Goal: Task Accomplishment & Management: Manage account settings

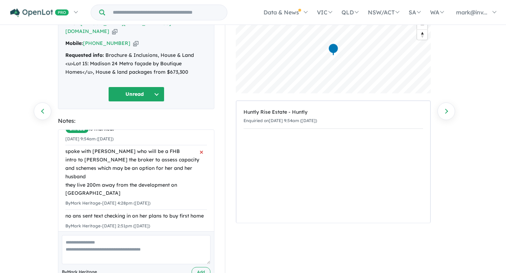
scroll to position [68, 0]
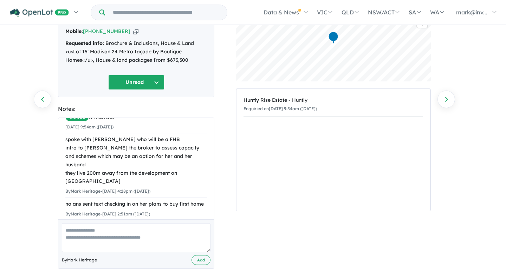
click at [79, 224] on textarea at bounding box center [136, 238] width 149 height 29
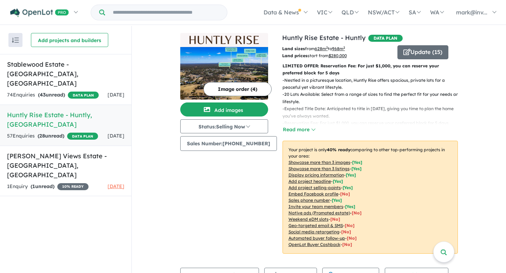
click at [50, 110] on h5 "Huntly Rise Estate - [GEOGRAPHIC_DATA] , [GEOGRAPHIC_DATA]" at bounding box center [65, 119] width 117 height 19
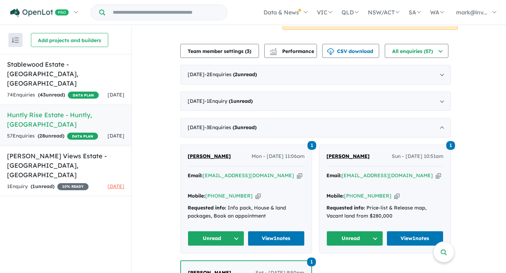
scroll to position [219, 0]
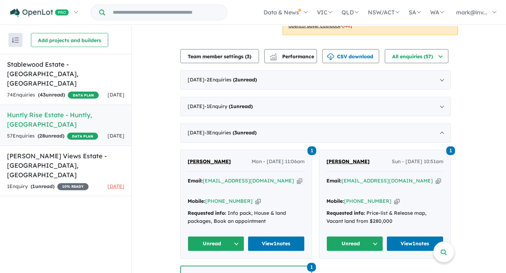
click at [283, 188] on div "Email: [EMAIL_ADDRESS][DOMAIN_NAME] Copied!" at bounding box center [246, 185] width 117 height 17
click at [274, 246] on link "View 1 notes" at bounding box center [276, 244] width 57 height 15
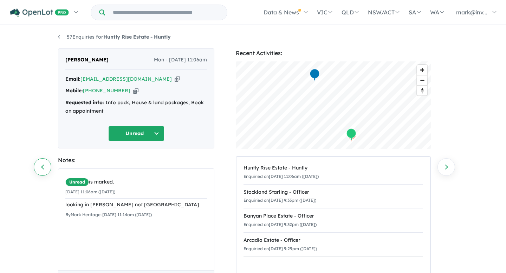
click at [41, 166] on link "Previous enquiry" at bounding box center [43, 167] width 18 height 18
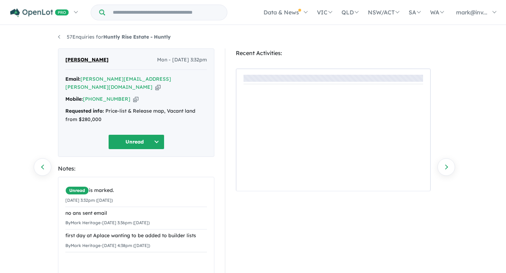
click at [41, 166] on link "Previous enquiry" at bounding box center [43, 167] width 18 height 18
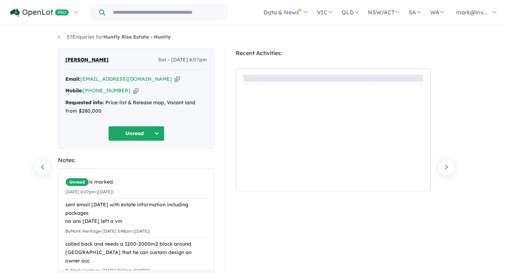
click at [41, 166] on link "Previous enquiry" at bounding box center [43, 167] width 18 height 18
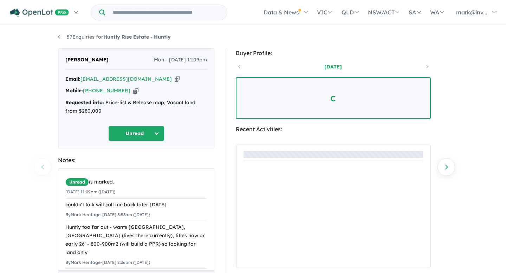
click at [41, 166] on div "57 Enquiries for Huntly Rise Estate - Huntly Previous enquiry Next enquiry Sajo…" at bounding box center [253, 150] width 506 height 248
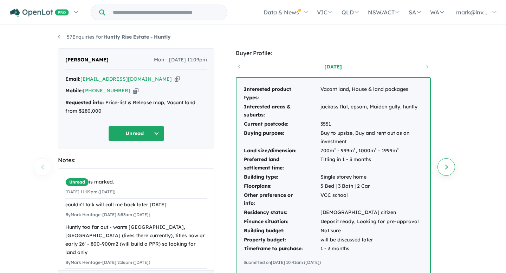
click at [446, 166] on link "Next enquiry" at bounding box center [447, 167] width 18 height 18
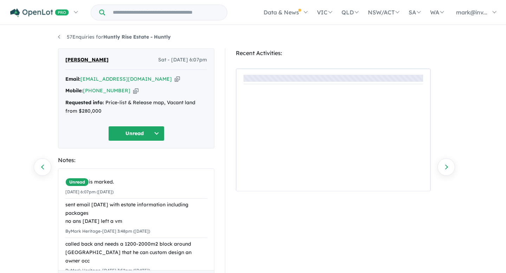
click at [446, 166] on link "Next enquiry" at bounding box center [447, 167] width 18 height 18
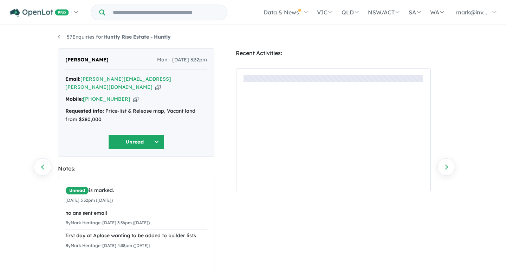
click at [446, 166] on link "Next enquiry" at bounding box center [447, 167] width 18 height 18
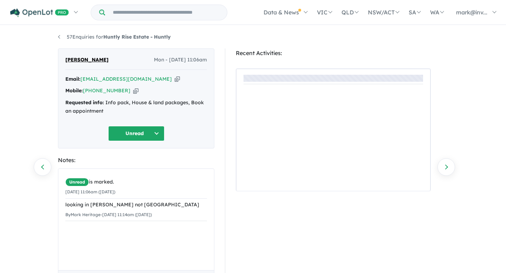
click at [446, 166] on link "Next enquiry" at bounding box center [447, 167] width 18 height 18
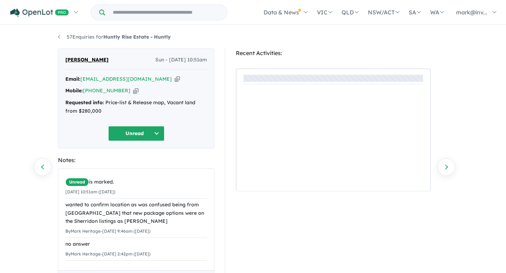
click at [446, 166] on link "Next enquiry" at bounding box center [447, 167] width 18 height 18
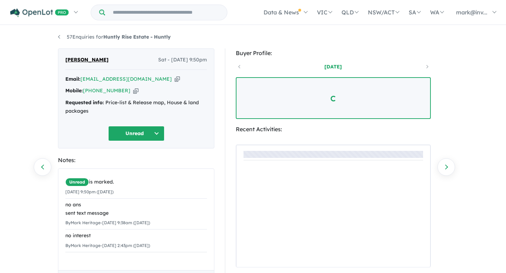
click at [446, 166] on link "Next enquiry" at bounding box center [447, 167] width 18 height 18
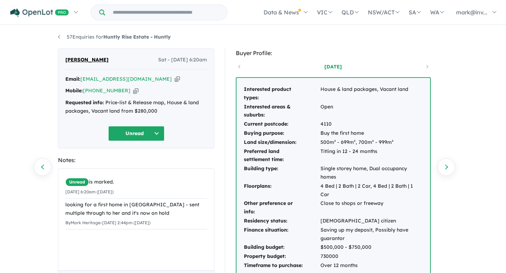
click at [446, 166] on link "Next enquiry" at bounding box center [447, 167] width 18 height 18
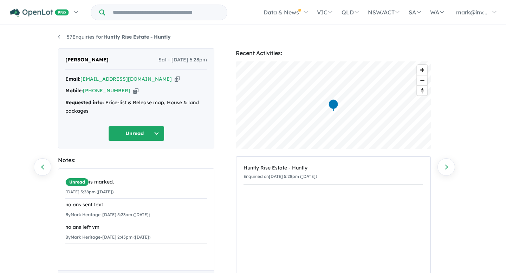
click at [446, 166] on link "Next enquiry" at bounding box center [447, 167] width 18 height 18
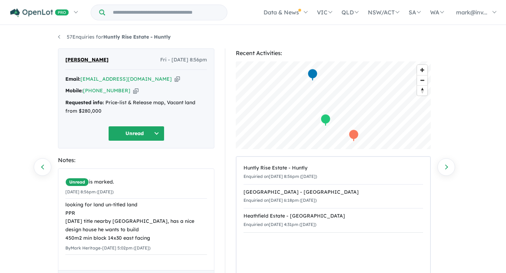
click at [446, 166] on link "Next enquiry" at bounding box center [447, 167] width 18 height 18
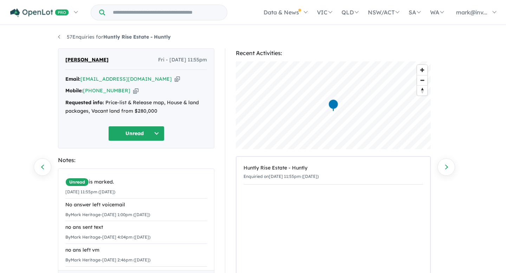
click at [446, 166] on link "Next enquiry" at bounding box center [447, 167] width 18 height 18
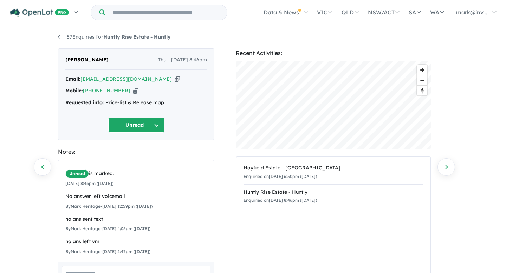
click at [446, 166] on link "Next enquiry" at bounding box center [447, 167] width 18 height 18
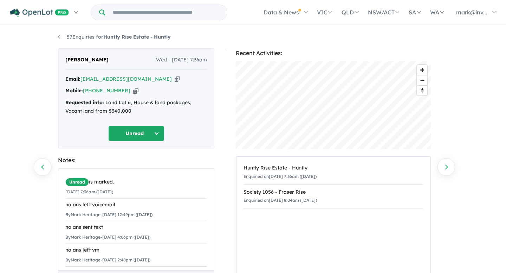
click at [446, 166] on link "Next enquiry" at bounding box center [447, 167] width 18 height 18
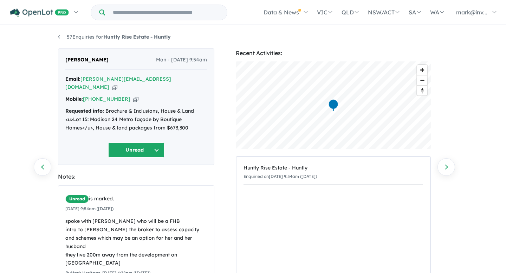
click at [446, 166] on link "Next enquiry" at bounding box center [447, 167] width 18 height 18
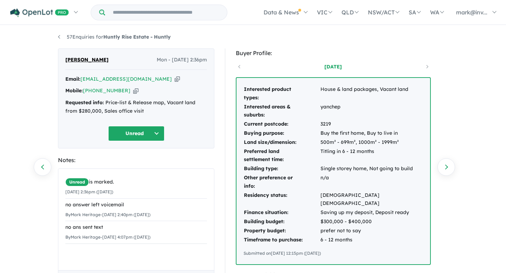
click at [446, 166] on link "Next enquiry" at bounding box center [447, 167] width 18 height 18
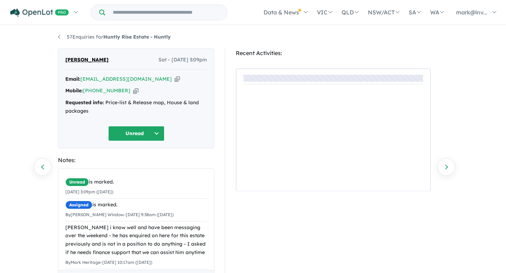
click at [446, 166] on link "Next enquiry" at bounding box center [447, 167] width 18 height 18
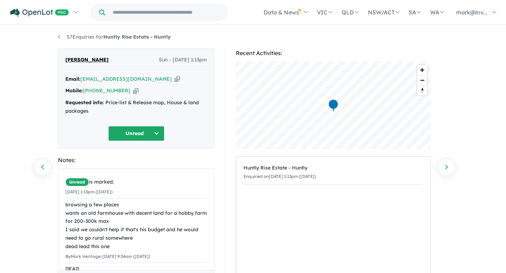
click at [446, 166] on link "Next enquiry" at bounding box center [447, 167] width 18 height 18
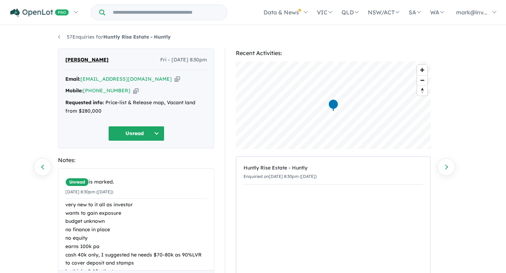
click at [446, 166] on link "Next enquiry" at bounding box center [447, 167] width 18 height 18
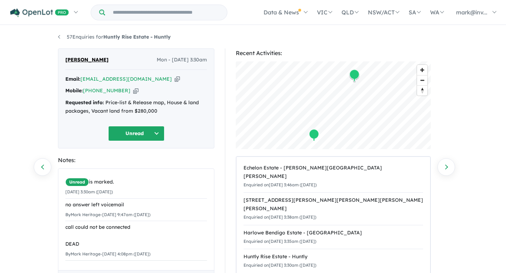
click at [446, 166] on link "Next enquiry" at bounding box center [447, 167] width 18 height 18
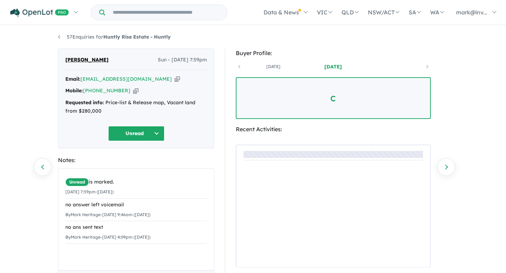
click at [446, 166] on link "Next enquiry" at bounding box center [447, 167] width 18 height 18
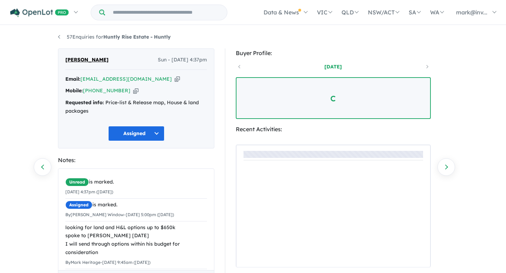
click at [446, 166] on link "Next enquiry" at bounding box center [447, 167] width 18 height 18
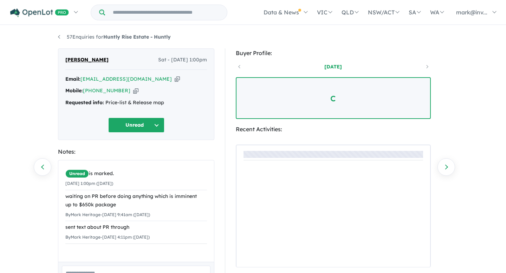
click at [446, 166] on link "Next enquiry" at bounding box center [447, 167] width 18 height 18
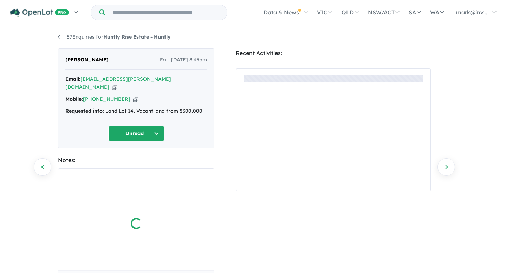
click at [446, 166] on link "Next enquiry" at bounding box center [447, 167] width 18 height 18
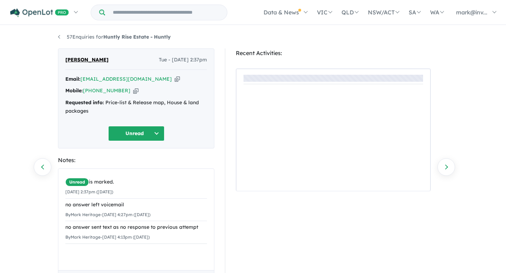
click at [446, 166] on link "Next enquiry" at bounding box center [447, 167] width 18 height 18
